Goal: Information Seeking & Learning: Learn about a topic

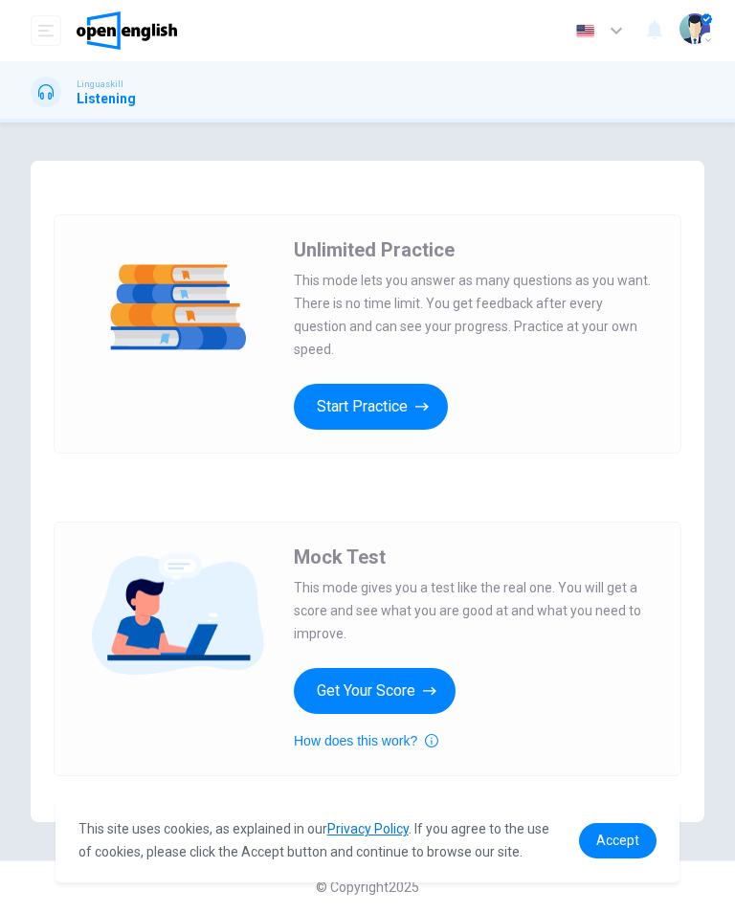
click at [360, 408] on button "Start Practice" at bounding box center [371, 407] width 154 height 46
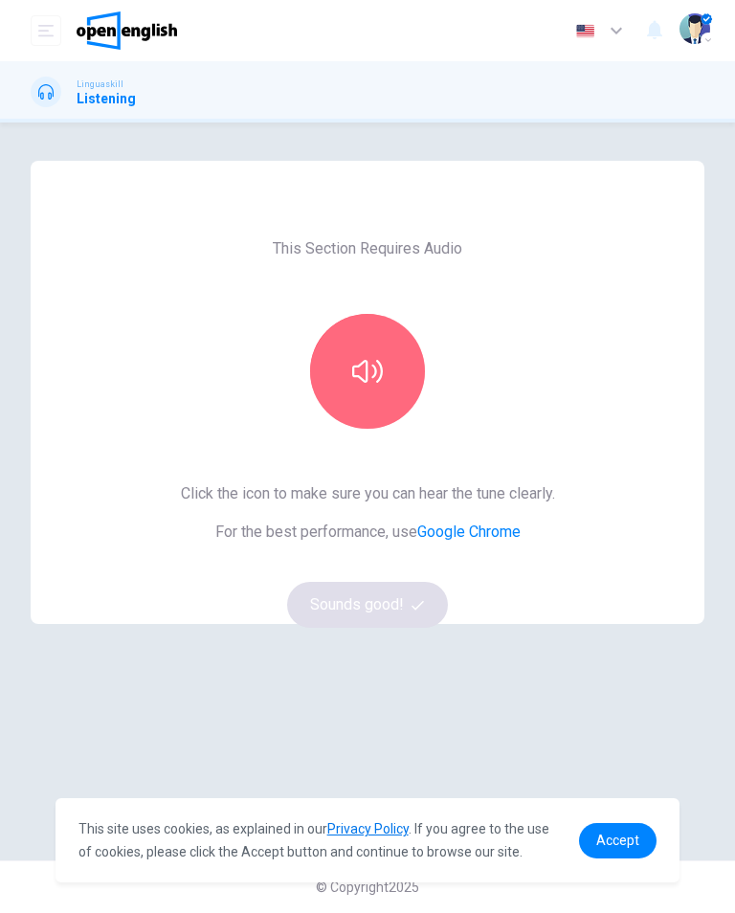
click at [368, 366] on icon "button" at bounding box center [367, 371] width 31 height 31
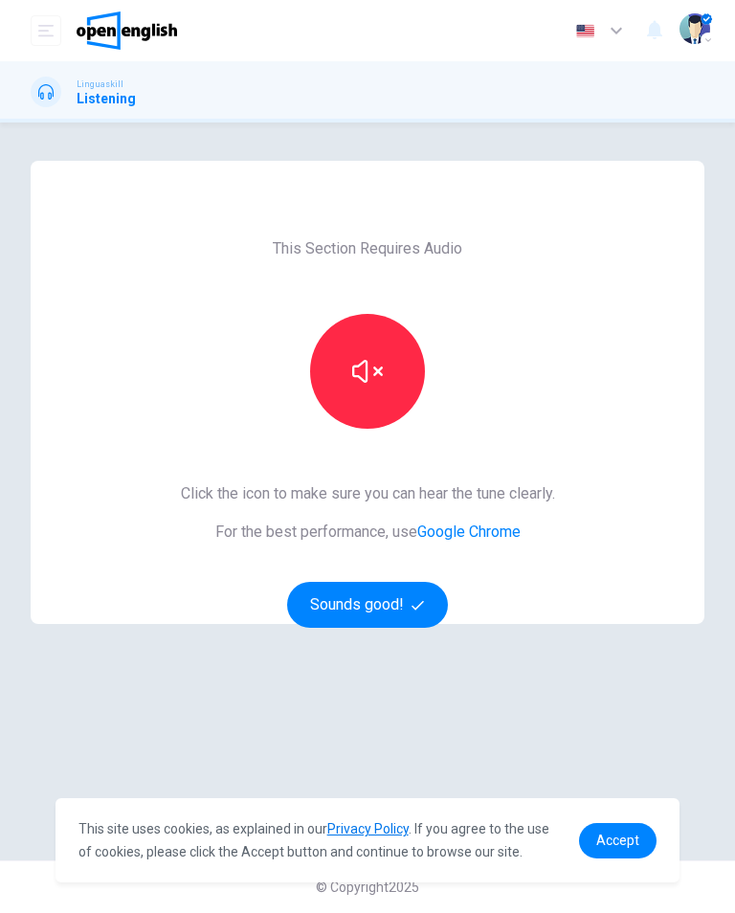
click at [367, 386] on icon "button" at bounding box center [367, 371] width 31 height 31
click at [382, 366] on icon "button" at bounding box center [367, 371] width 31 height 23
click at [392, 364] on button "button" at bounding box center [367, 371] width 115 height 115
click at [602, 850] on link "Accept" at bounding box center [618, 840] width 78 height 35
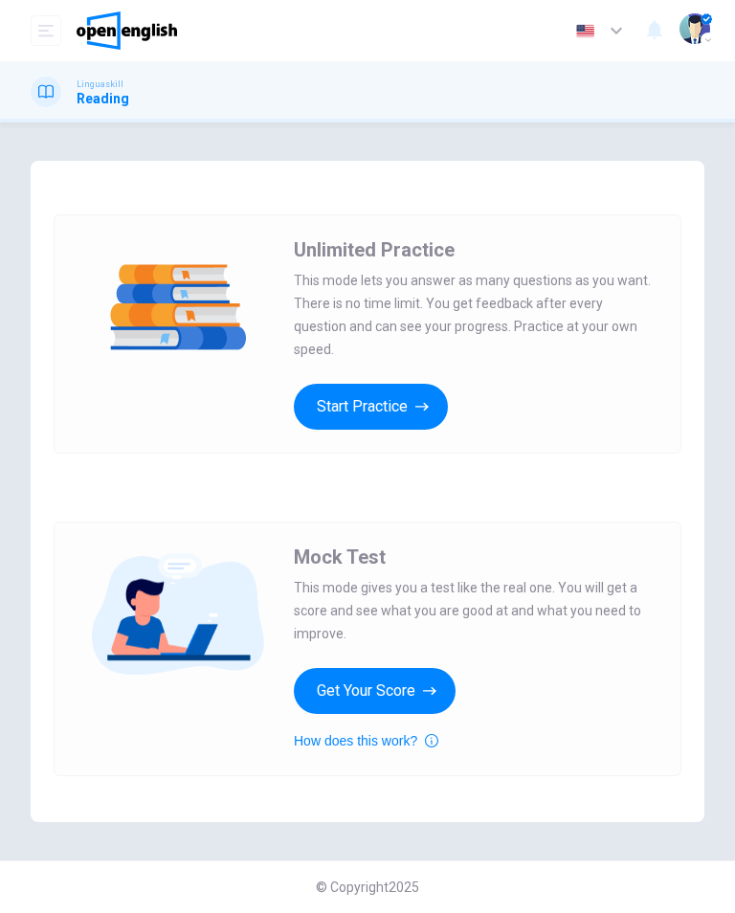
click at [378, 403] on button "Start Practice" at bounding box center [371, 407] width 154 height 46
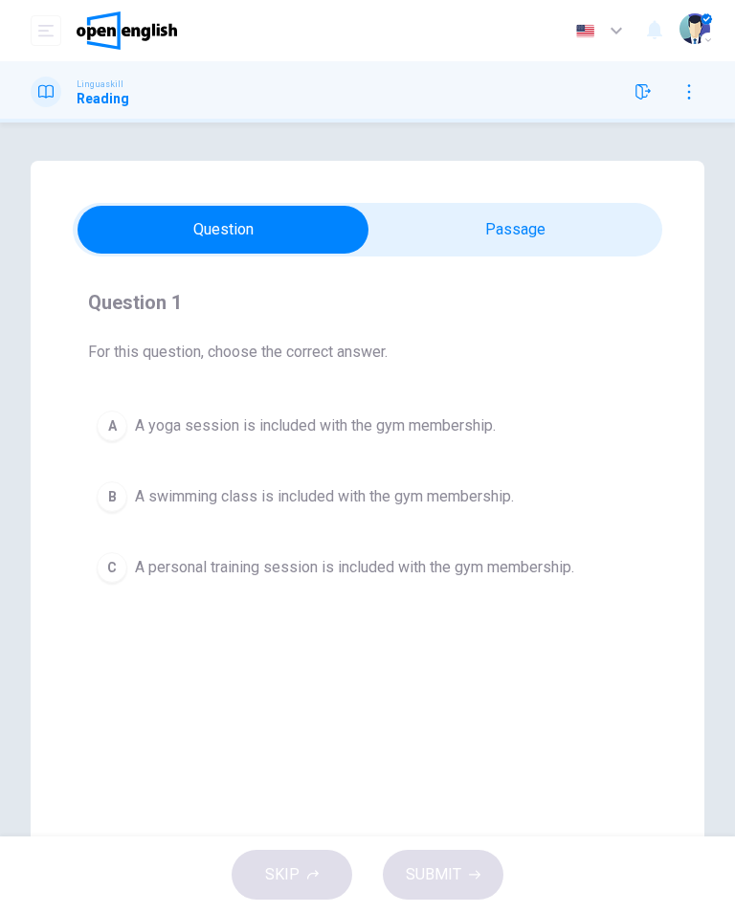
click at [117, 562] on div "C" at bounding box center [112, 567] width 31 height 31
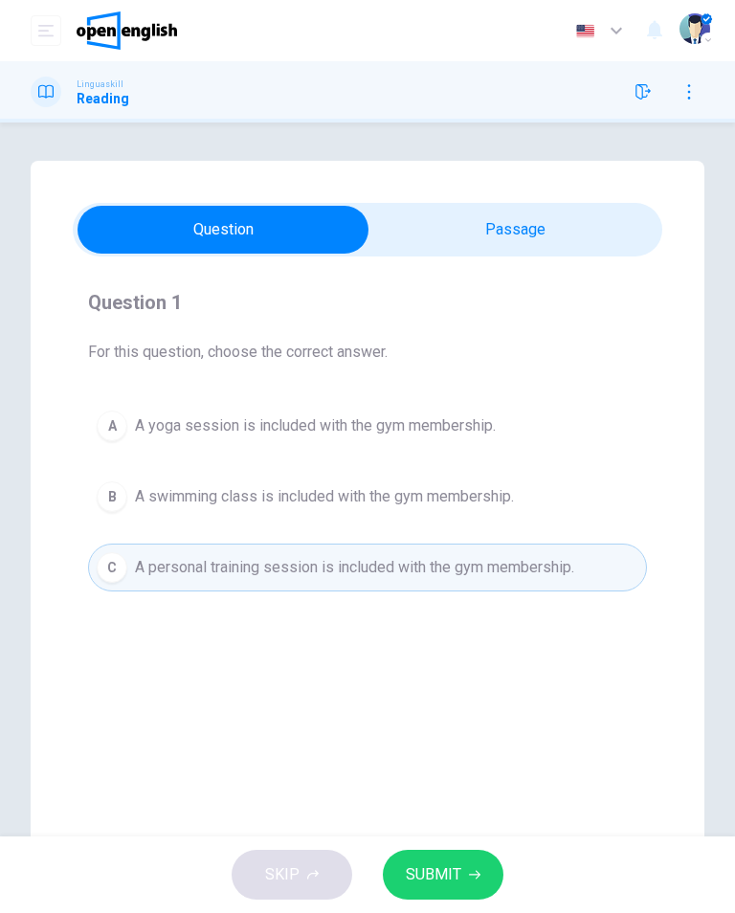
click at [443, 879] on span "SUBMIT" at bounding box center [433, 874] width 55 height 27
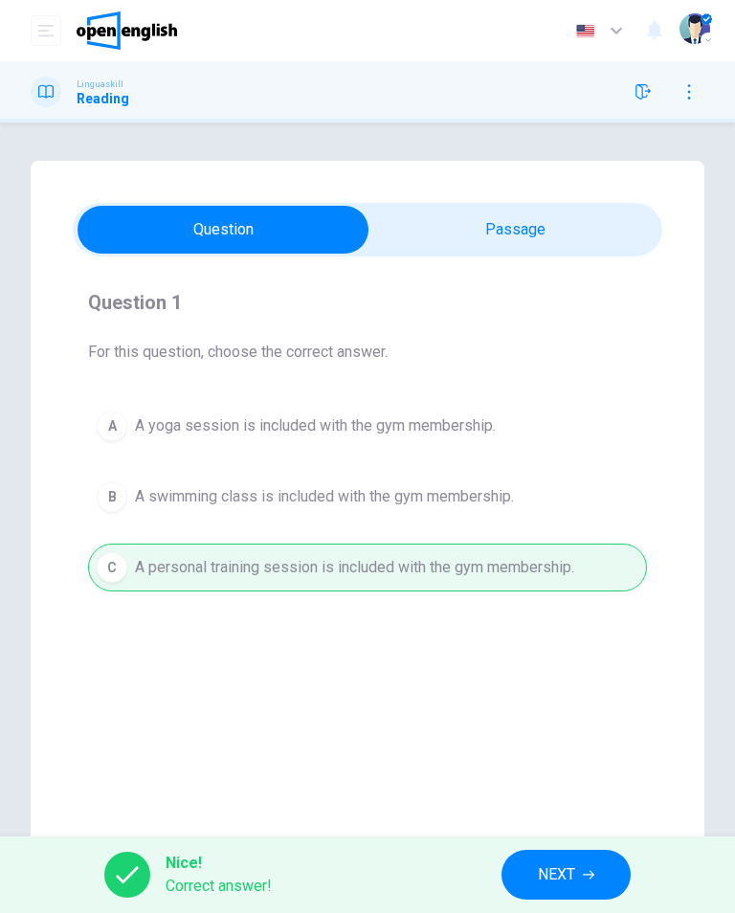
click at [555, 885] on span "NEXT" at bounding box center [556, 874] width 37 height 27
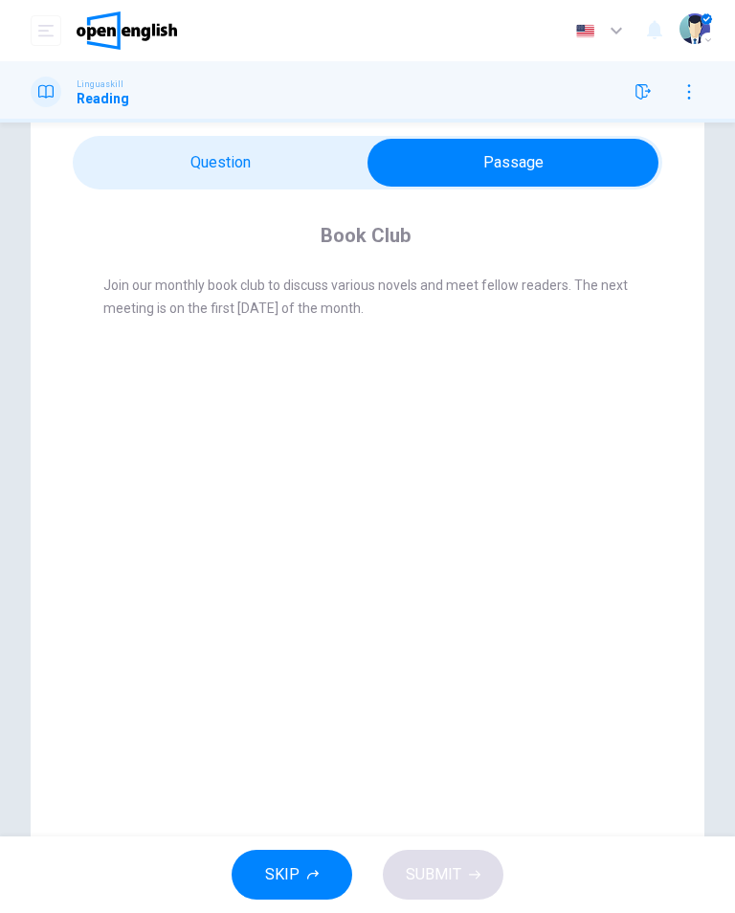
scroll to position [37, 0]
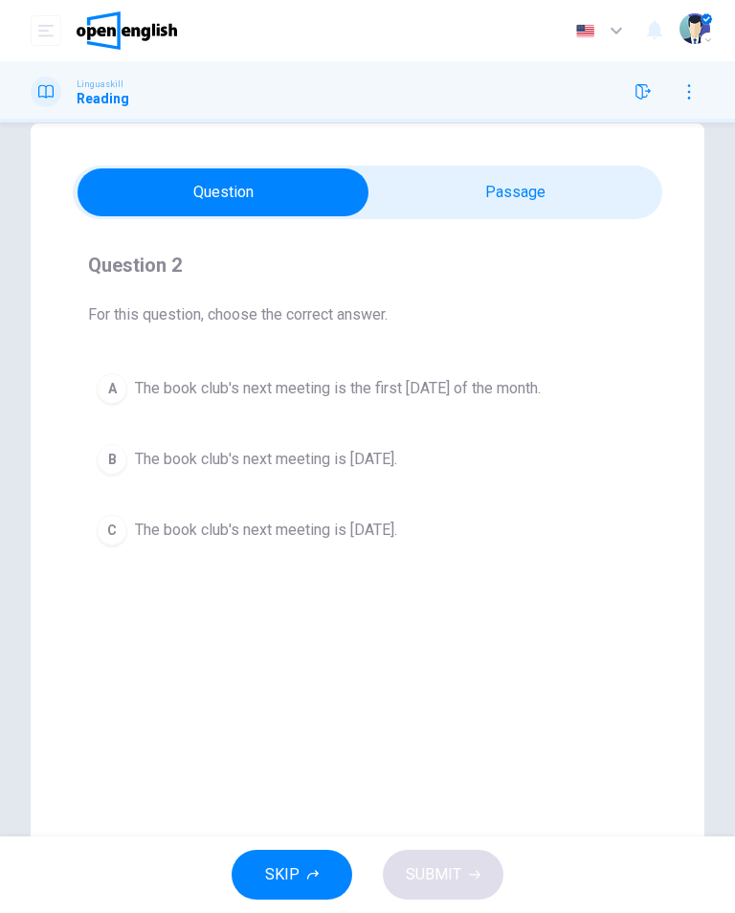
click at [104, 428] on div "A The book club's next meeting is the first [DATE] of the month. B The book clu…" at bounding box center [367, 459] width 559 height 189
click at [113, 385] on div "A" at bounding box center [112, 388] width 31 height 31
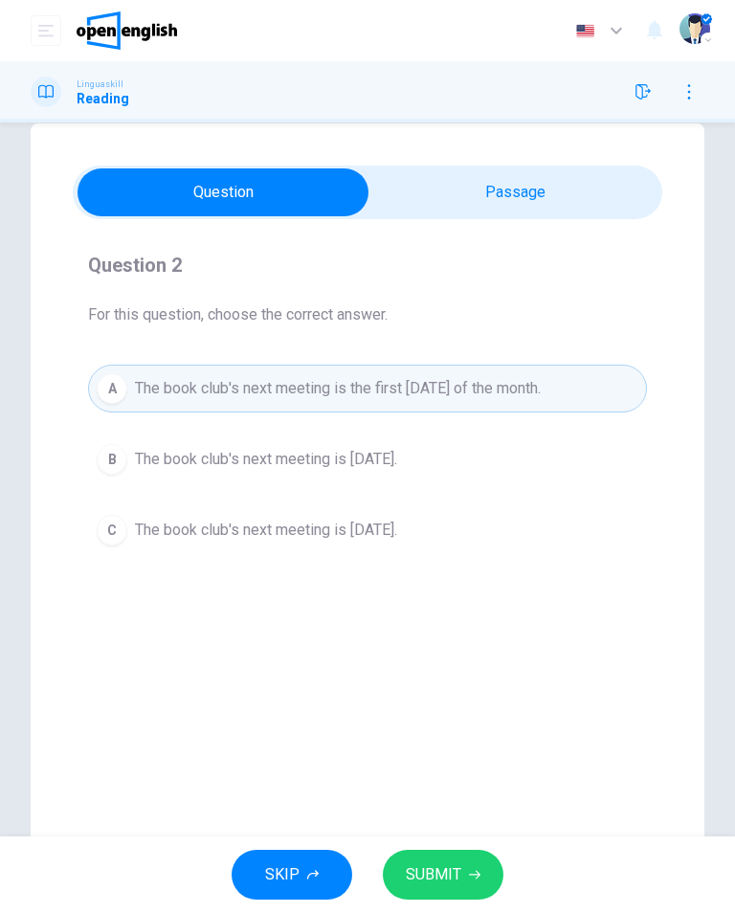
click at [466, 883] on button "SUBMIT" at bounding box center [443, 875] width 121 height 50
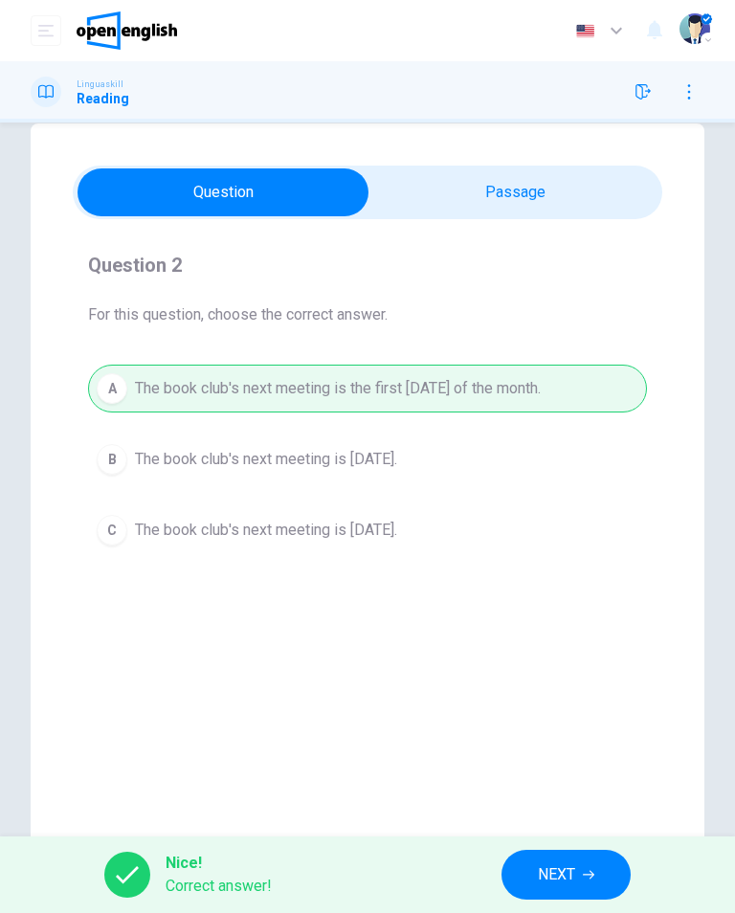
click at [558, 879] on span "NEXT" at bounding box center [556, 874] width 37 height 27
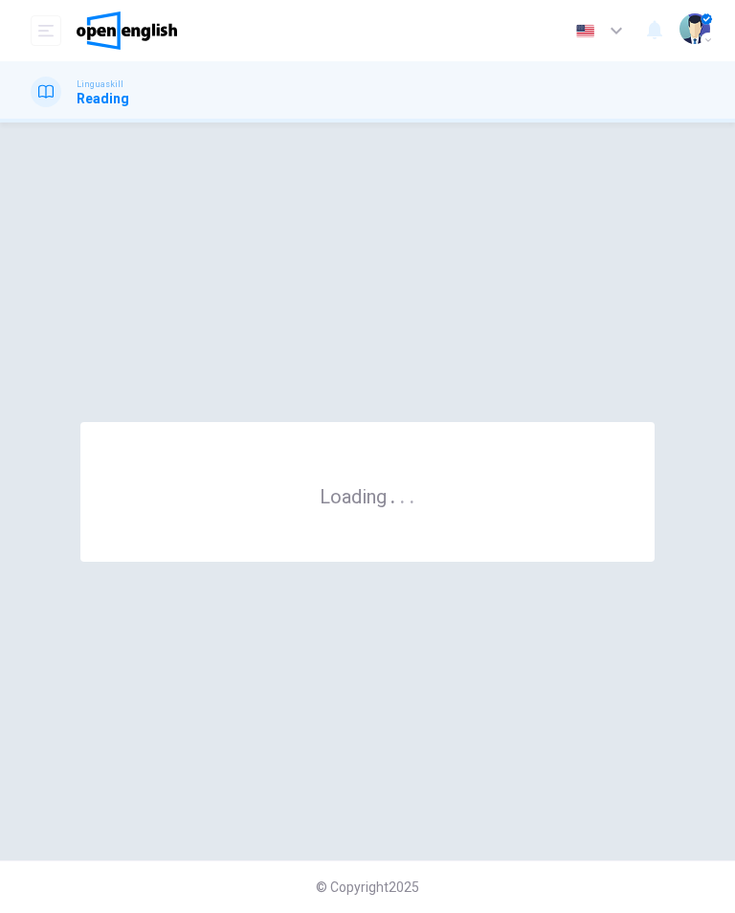
scroll to position [0, 0]
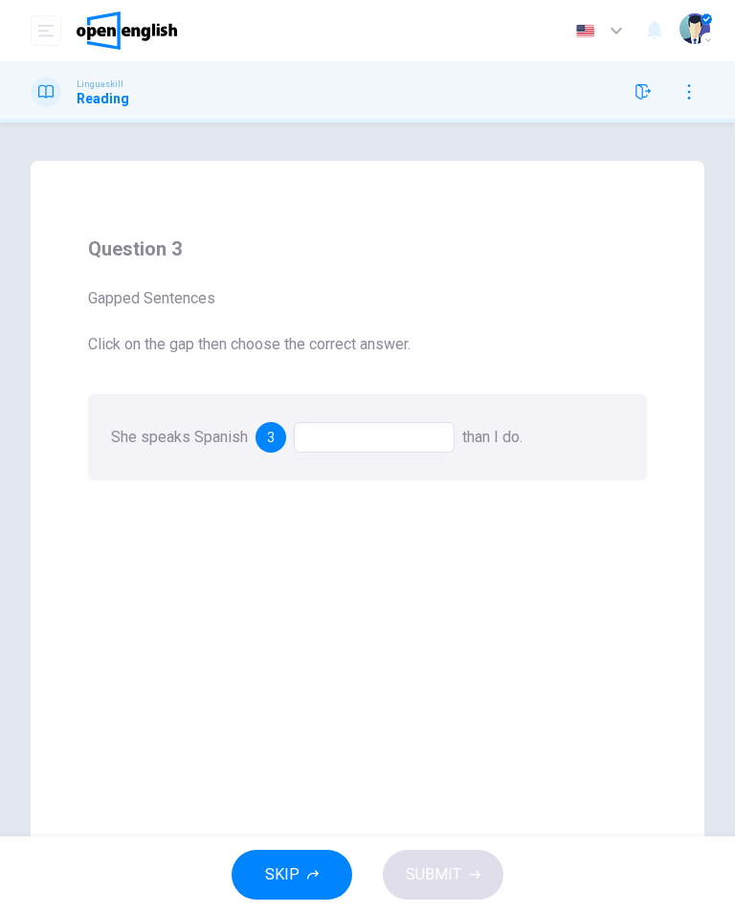
click at [340, 430] on div at bounding box center [374, 437] width 161 height 31
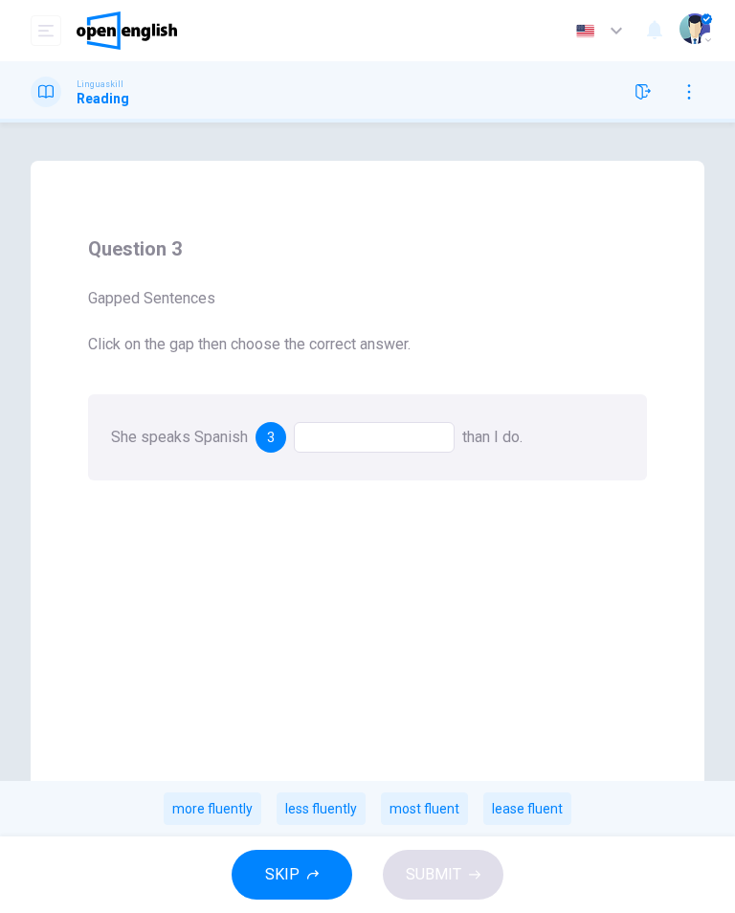
click at [427, 812] on div "most fluent" at bounding box center [424, 808] width 87 height 33
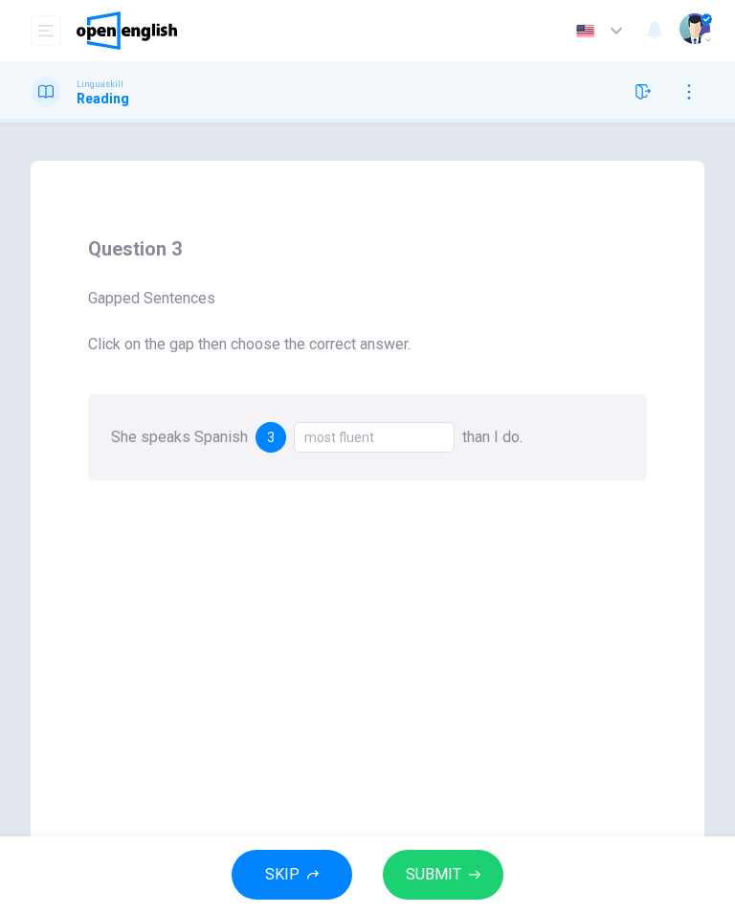
click at [445, 873] on span "SUBMIT" at bounding box center [433, 874] width 55 height 27
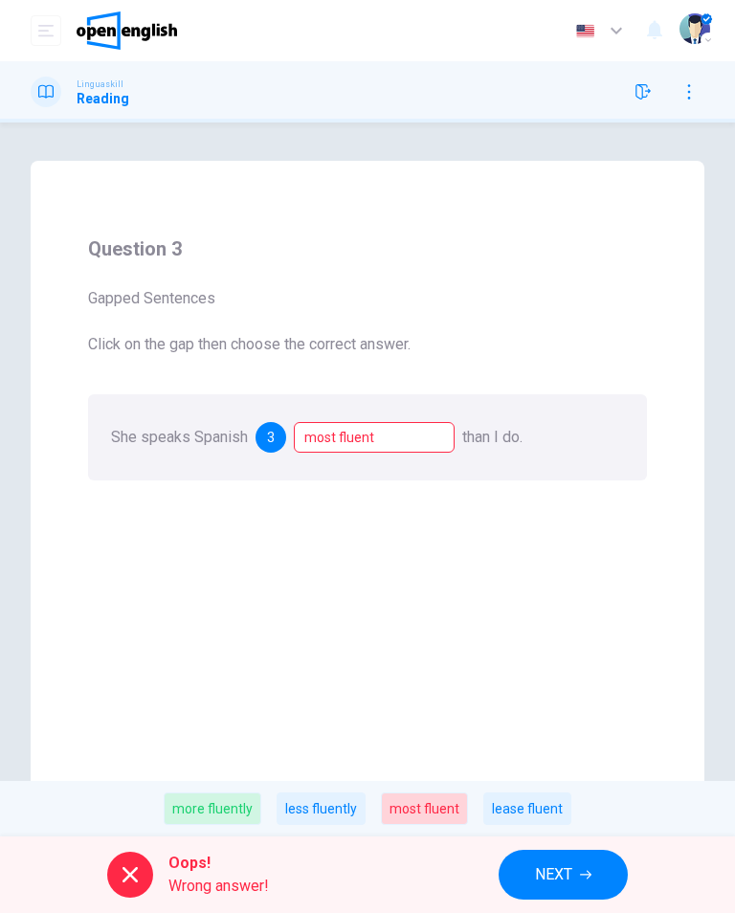
click at [542, 866] on span "NEXT" at bounding box center [553, 874] width 37 height 27
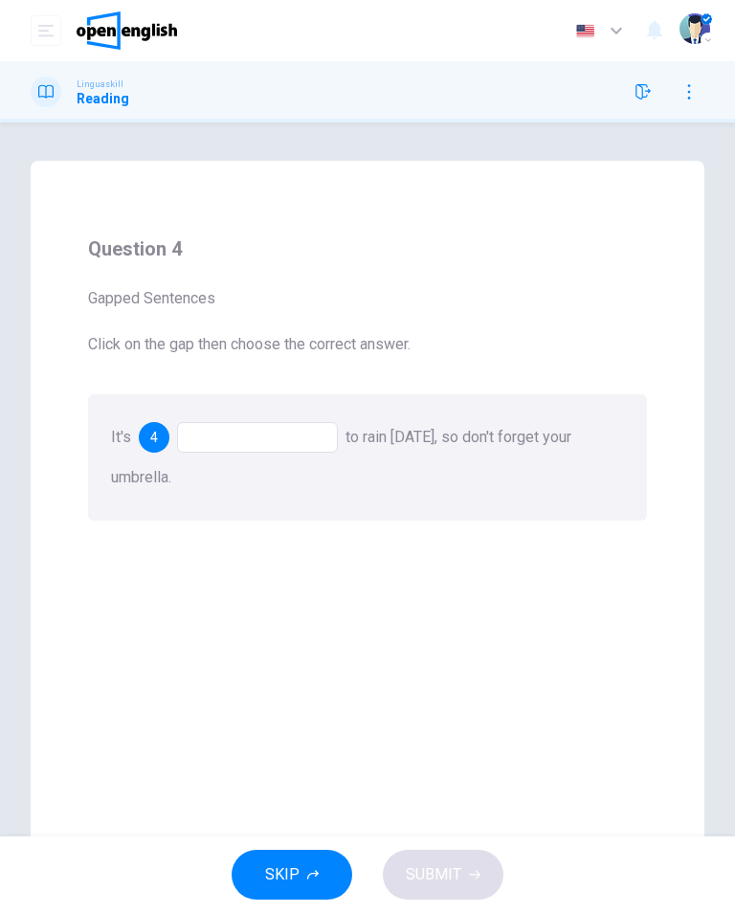
click at [223, 452] on div at bounding box center [257, 437] width 161 height 31
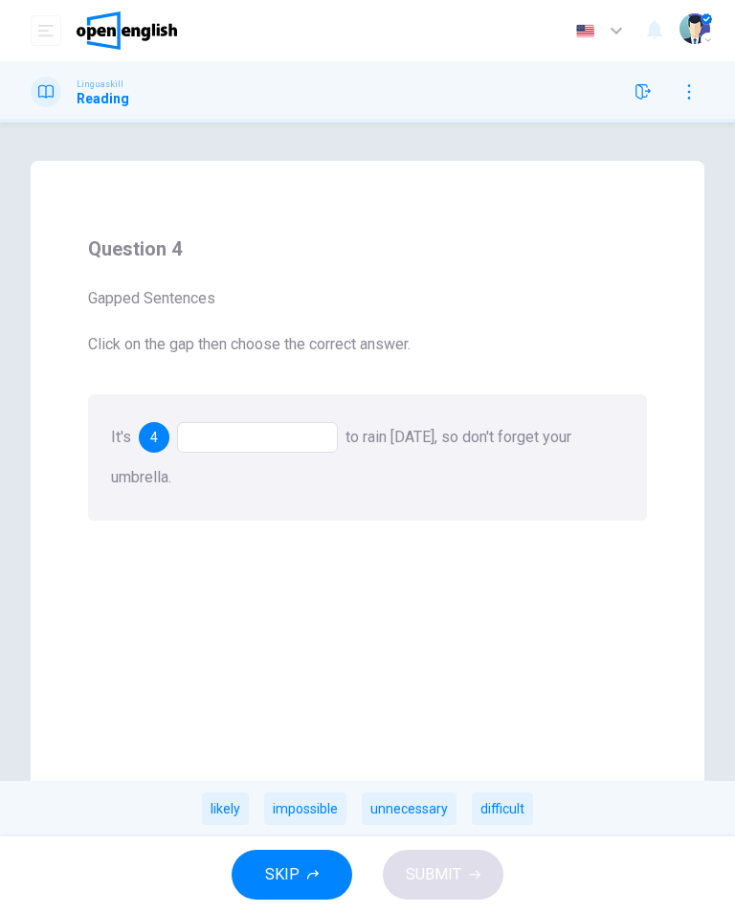
click at [224, 807] on div "likely" at bounding box center [225, 808] width 47 height 33
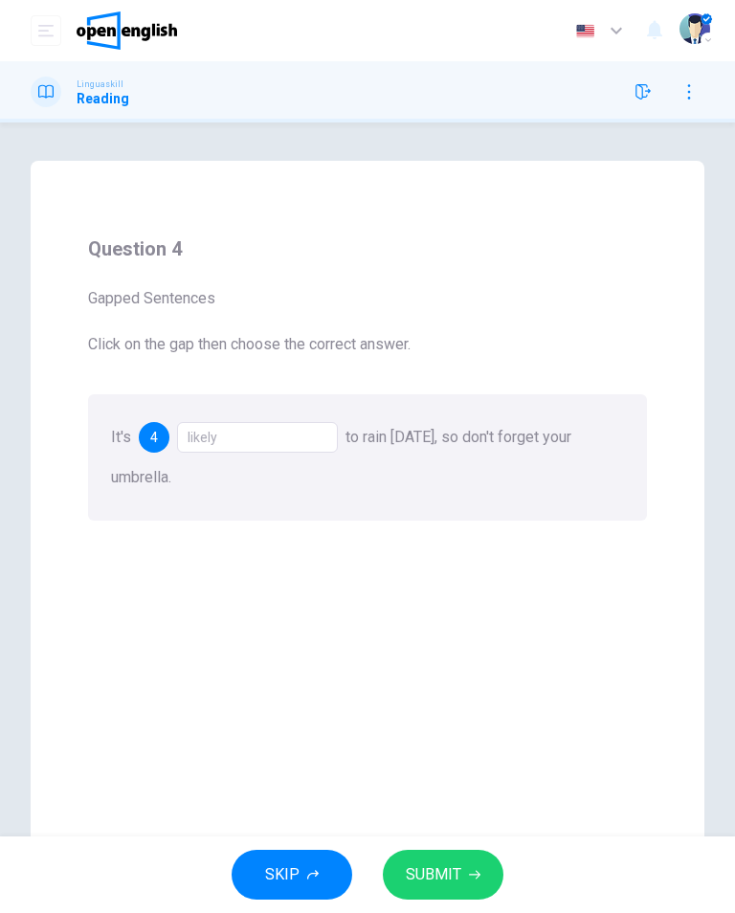
click at [448, 869] on span "SUBMIT" at bounding box center [433, 874] width 55 height 27
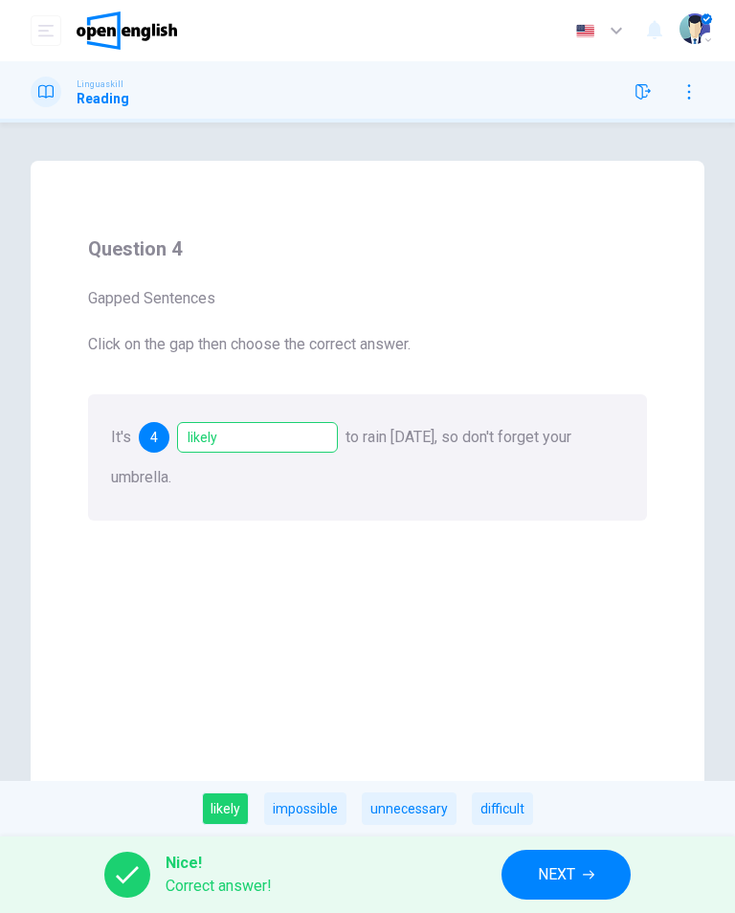
click at [554, 869] on span "NEXT" at bounding box center [556, 874] width 37 height 27
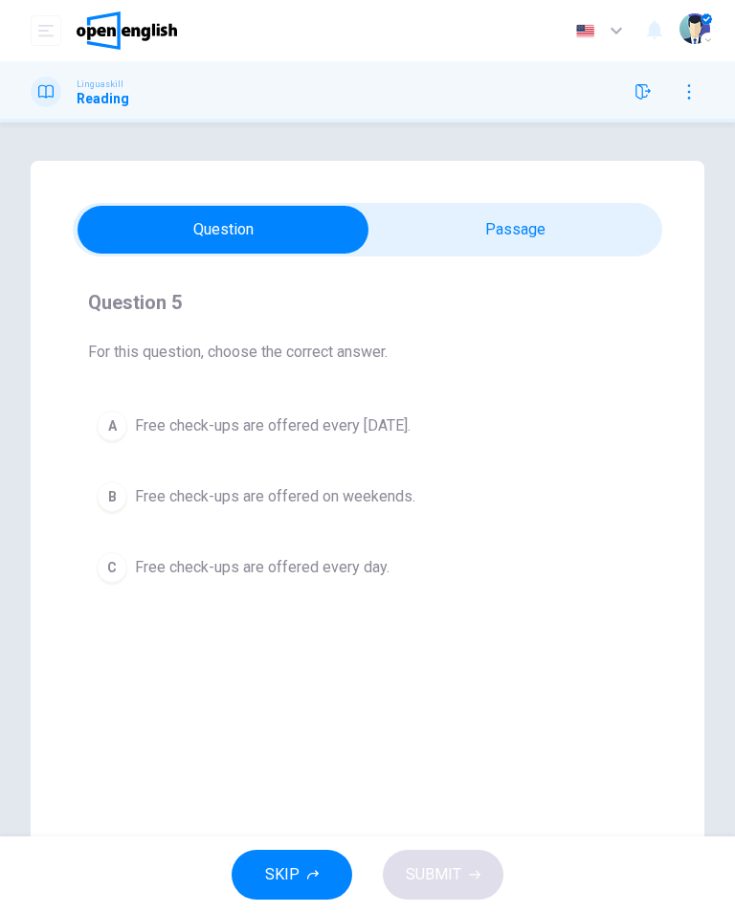
click at [534, 448] on button "A Free check-ups are offered every [DATE]." at bounding box center [367, 426] width 559 height 48
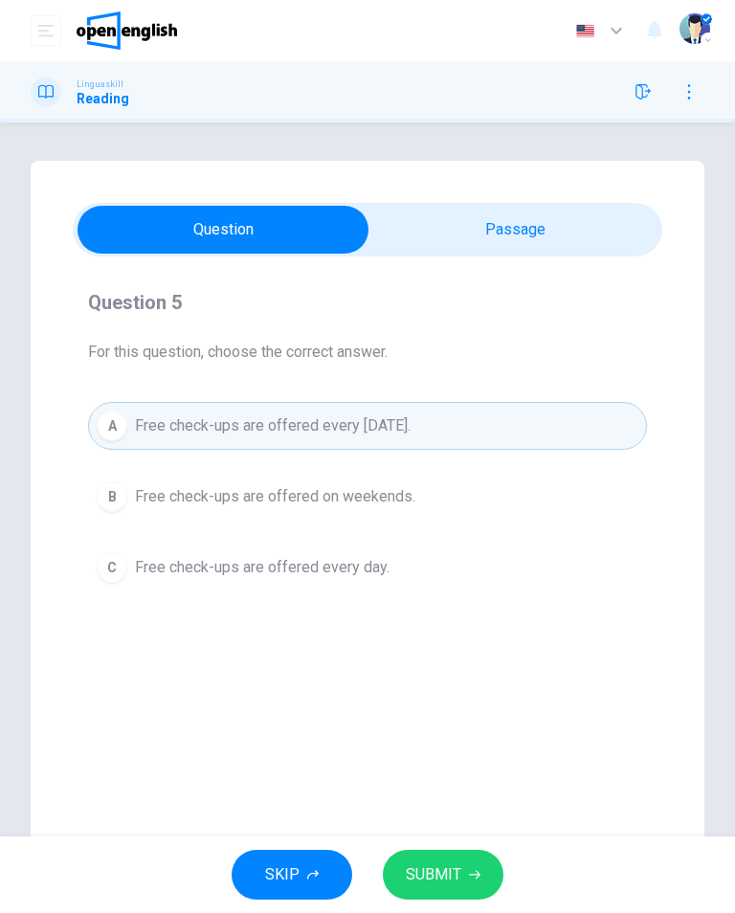
click at [592, 36] on img "button" at bounding box center [585, 31] width 24 height 14
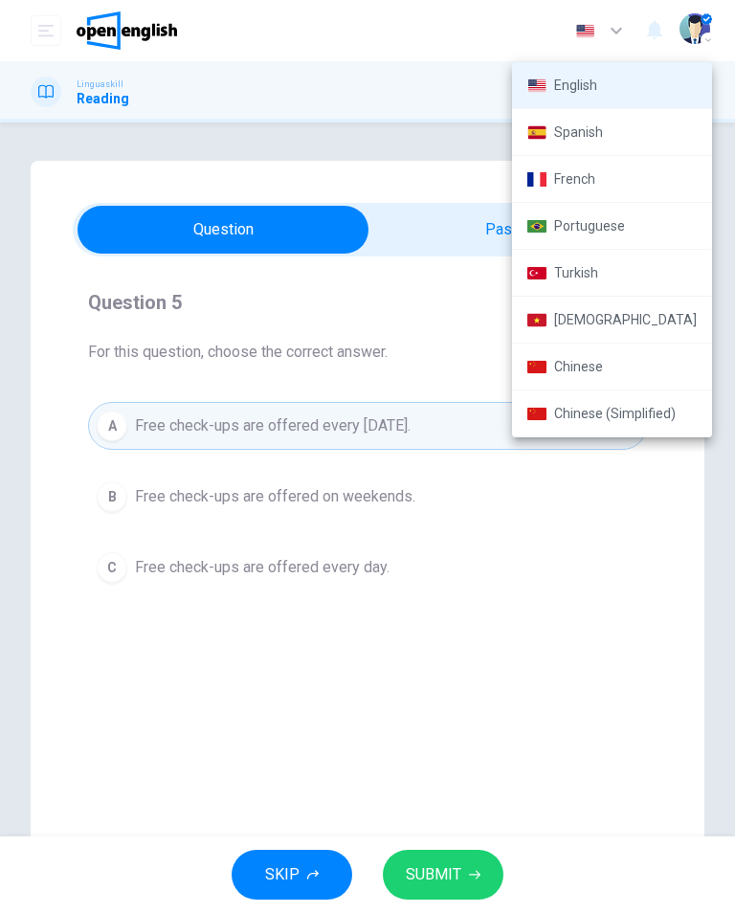
click at [610, 28] on div at bounding box center [367, 456] width 735 height 913
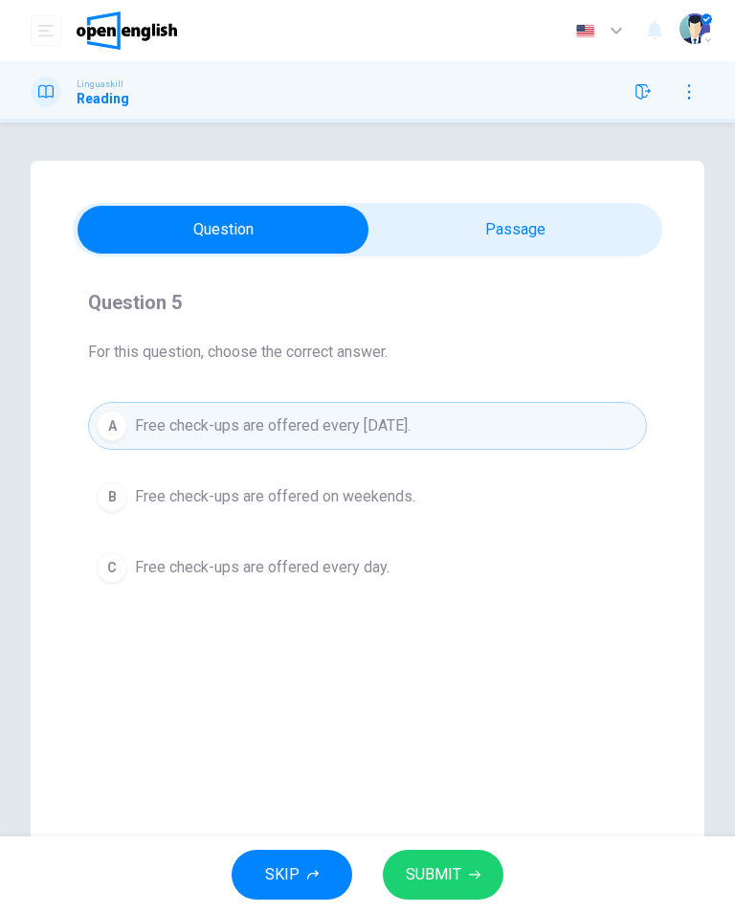
click at [689, 15] on img "button" at bounding box center [694, 28] width 31 height 31
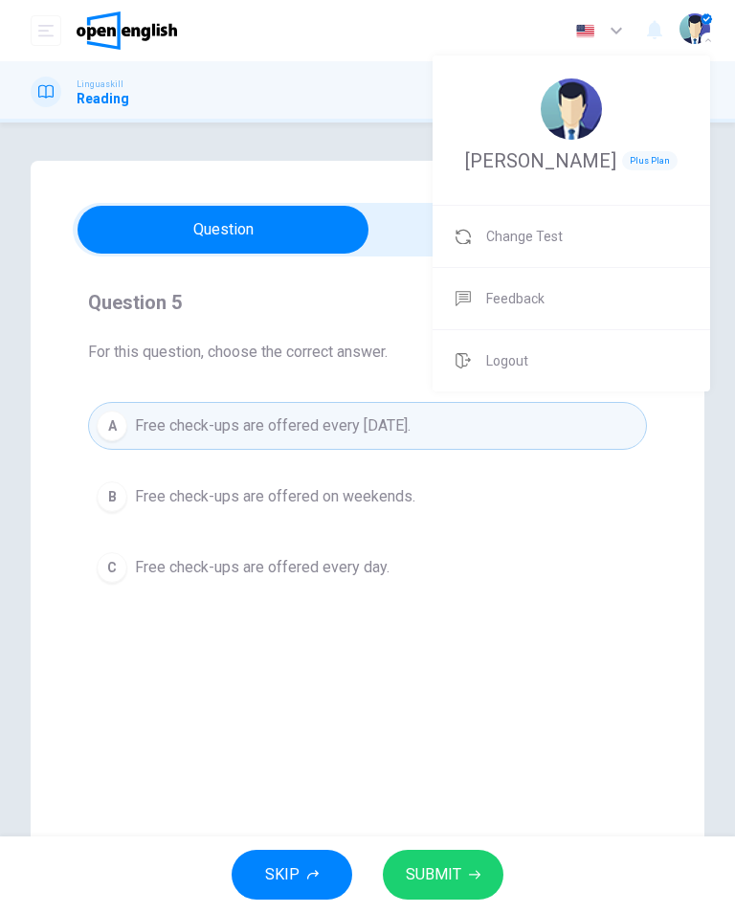
click at [613, 634] on div at bounding box center [367, 456] width 735 height 913
